Goal: Check status: Check status

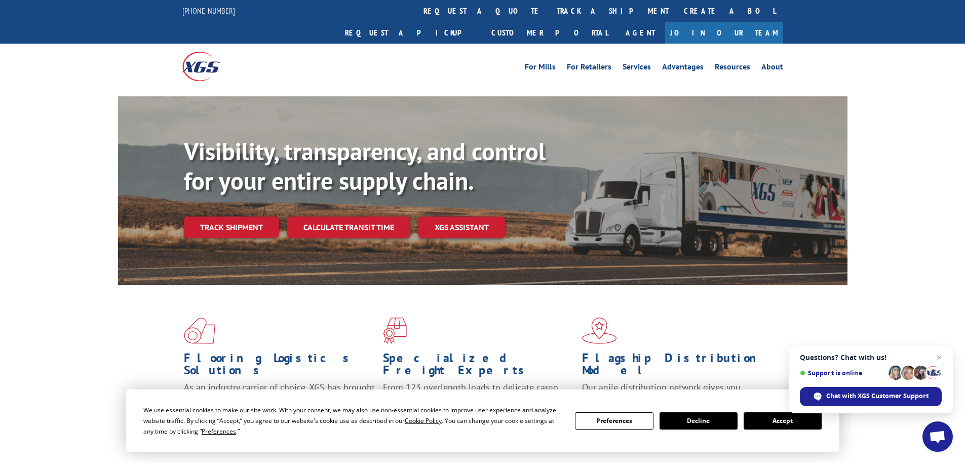
click at [792, 417] on button "Accept" at bounding box center [783, 420] width 78 height 17
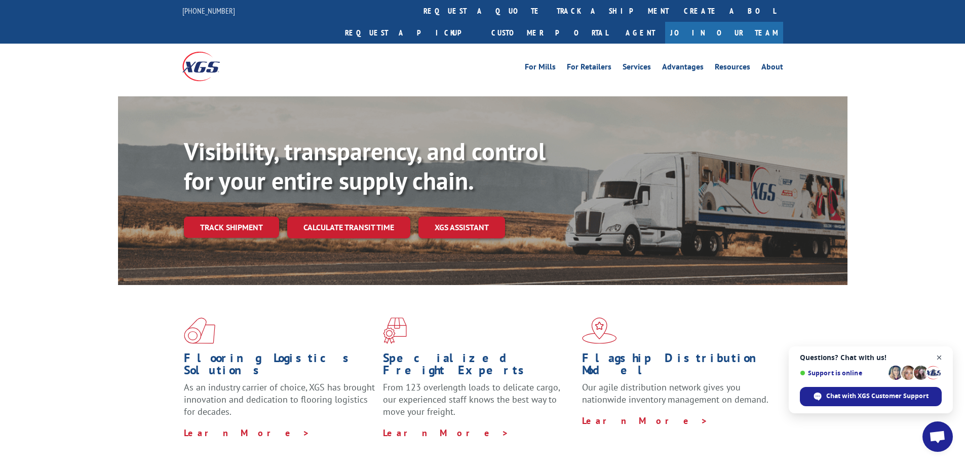
click at [939, 356] on span "Open chat" at bounding box center [939, 357] width 13 height 13
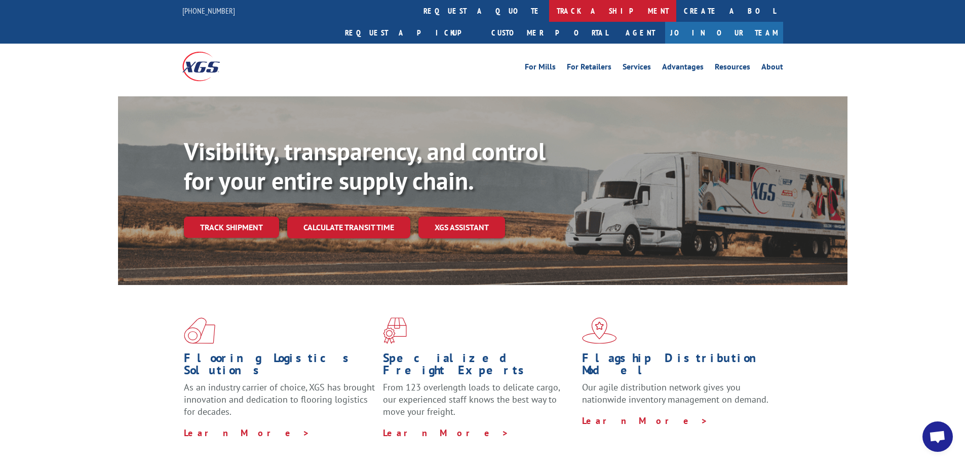
click at [549, 10] on link "track a shipment" at bounding box center [612, 11] width 127 height 22
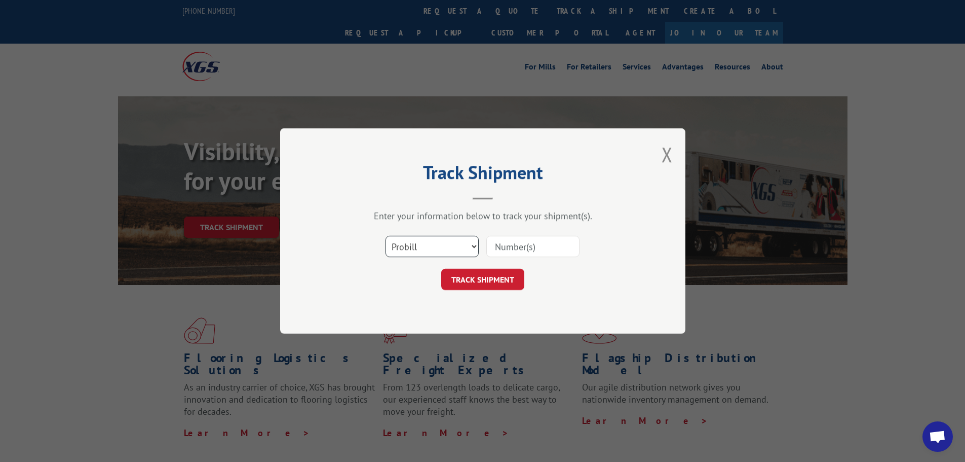
click at [440, 247] on select "Select category... Probill BOL PO" at bounding box center [432, 246] width 93 height 21
select select "po"
click at [386, 236] on select "Select category... Probill BOL PO" at bounding box center [432, 246] width 93 height 21
click at [508, 243] on input at bounding box center [532, 246] width 93 height 21
paste input "06525111"
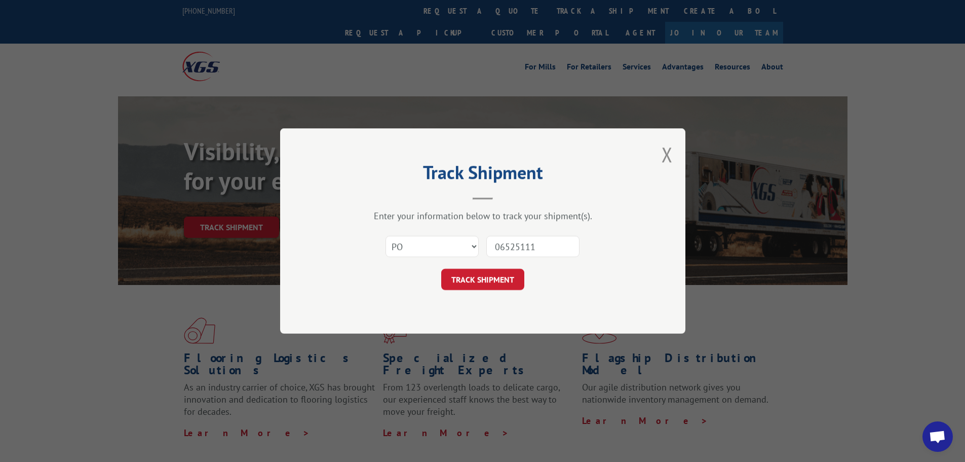
type input "06525111"
click at [465, 273] on button "TRACK SHIPMENT" at bounding box center [482, 279] width 83 height 21
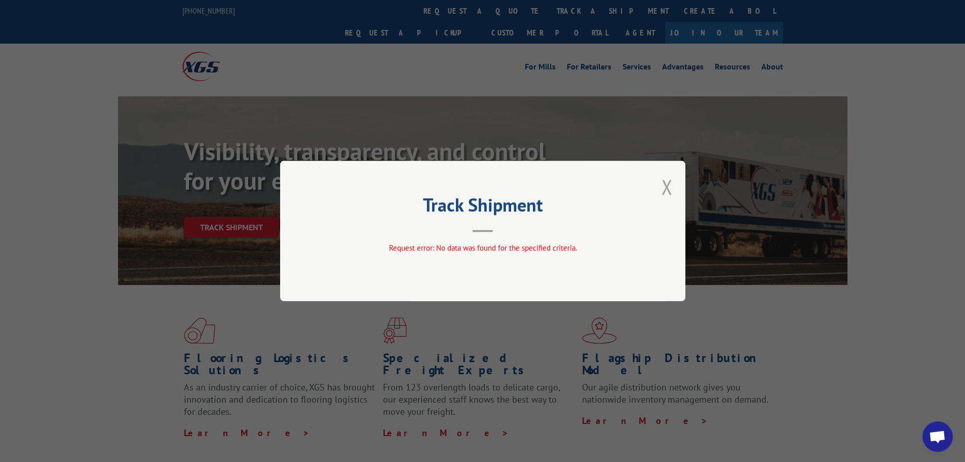
click at [670, 183] on button "Close modal" at bounding box center [667, 186] width 11 height 27
